Goal: Register for event/course

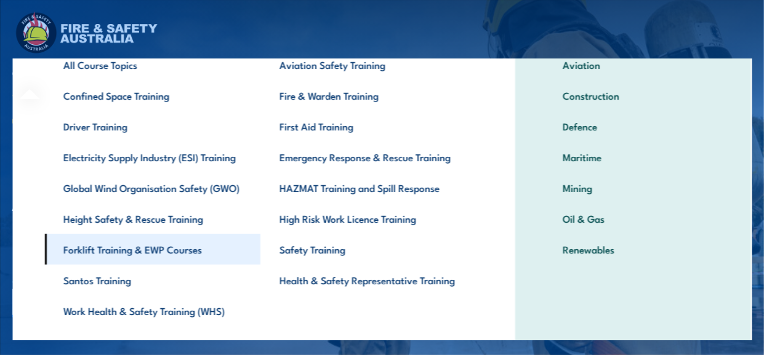
scroll to position [106, 0]
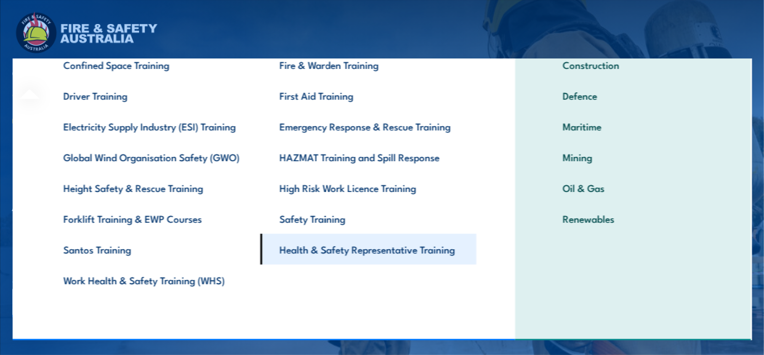
click at [289, 249] on link "Health & Safety Representative Training" at bounding box center [369, 249] width 216 height 31
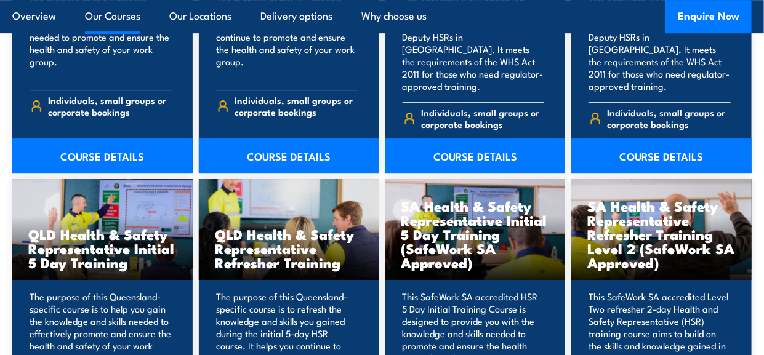
scroll to position [1477, 0]
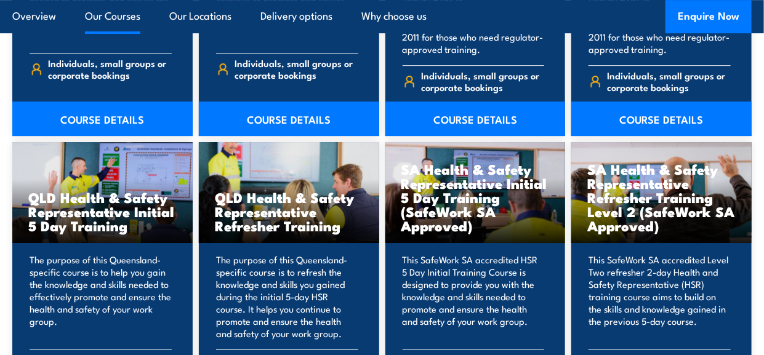
click at [244, 213] on h3 "QLD Health & Safety Representative Refresher Training" at bounding box center [289, 211] width 148 height 42
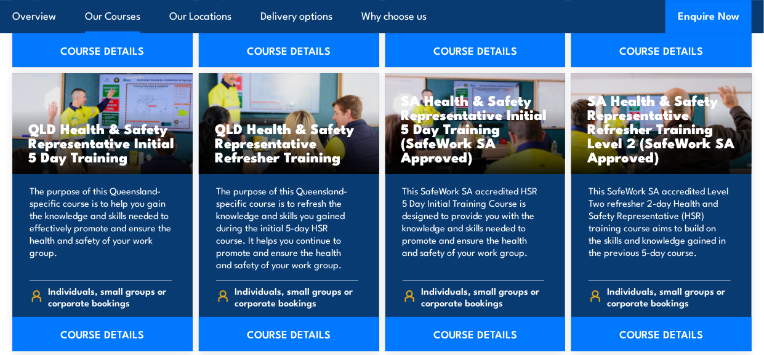
scroll to position [1662, 0]
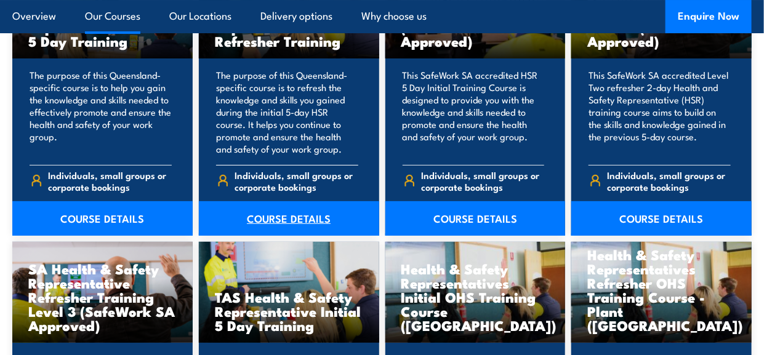
click at [265, 201] on link "COURSE DETAILS" at bounding box center [289, 218] width 180 height 34
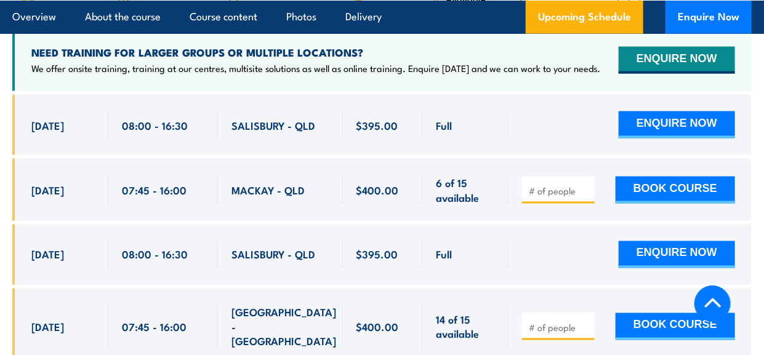
scroll to position [2339, 0]
